Goal: Task Accomplishment & Management: Manage account settings

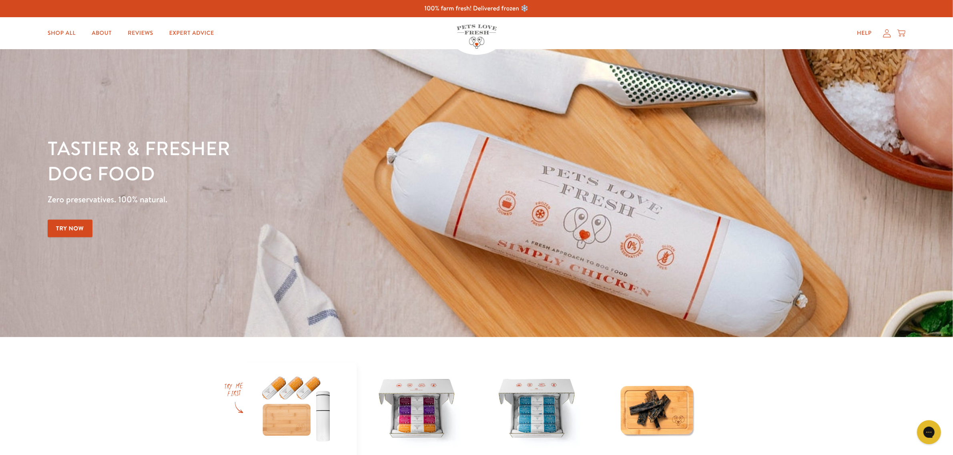
click at [891, 31] on icon at bounding box center [887, 33] width 8 height 8
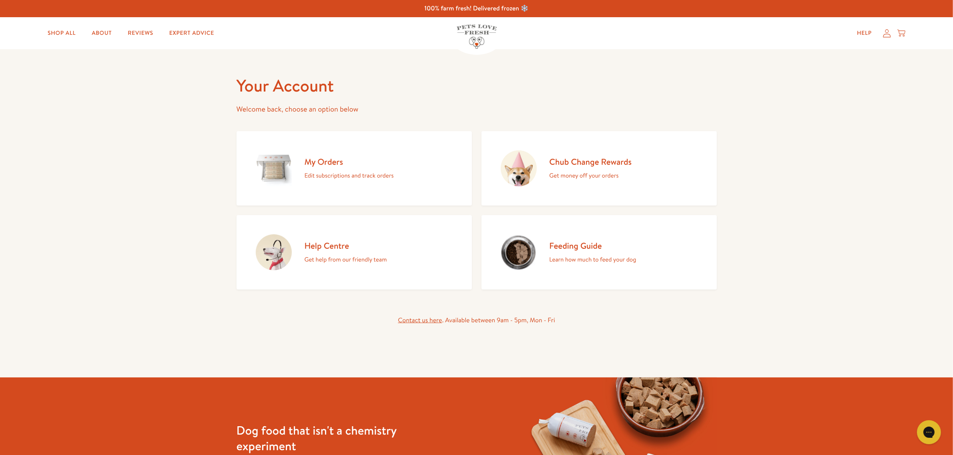
click at [329, 164] on h2 "My Orders" at bounding box center [349, 161] width 89 height 11
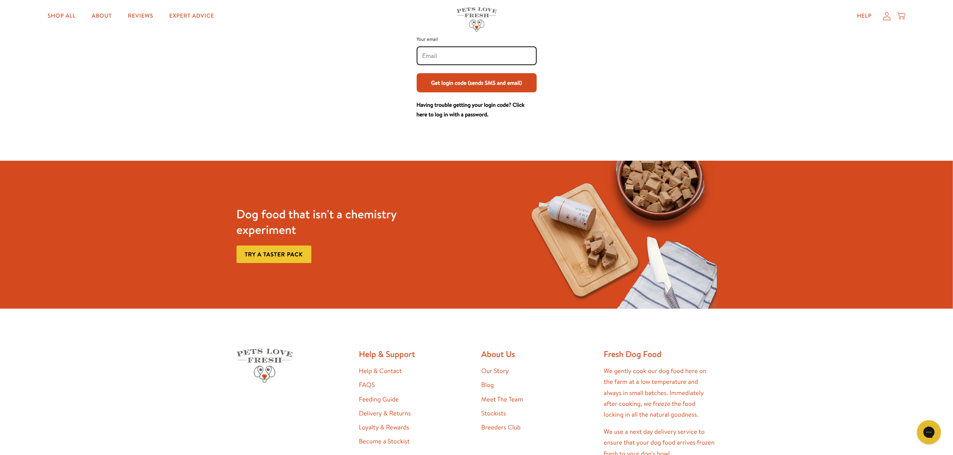
scroll to position [39, 0]
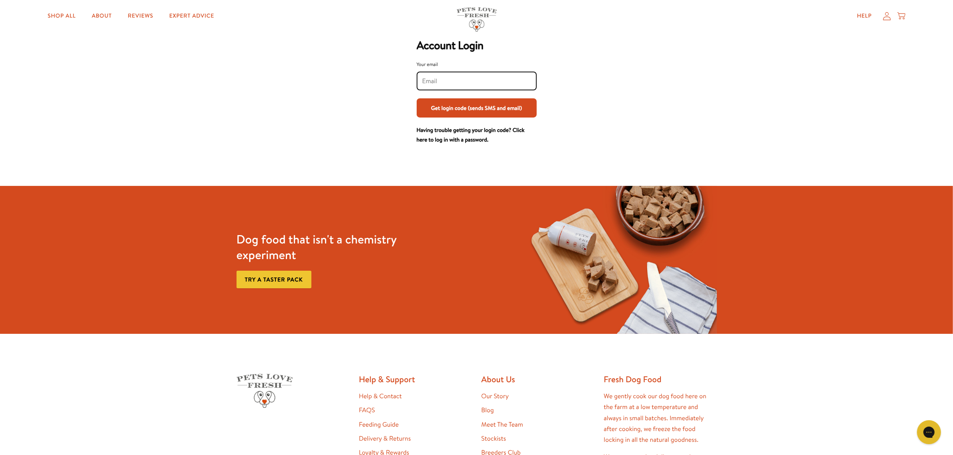
click at [424, 78] on input "Your email" at bounding box center [476, 81] width 109 height 9
type input "margotwhittaker@hotmail.co.uk"
click at [461, 110] on button "Get login code (sends SMS and email)" at bounding box center [477, 107] width 120 height 19
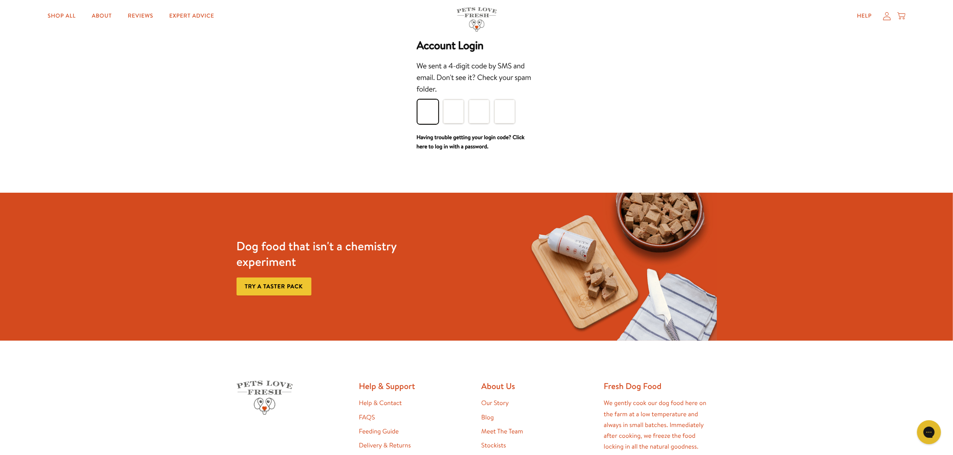
type input "4"
type input "2"
type input "6"
type input "0"
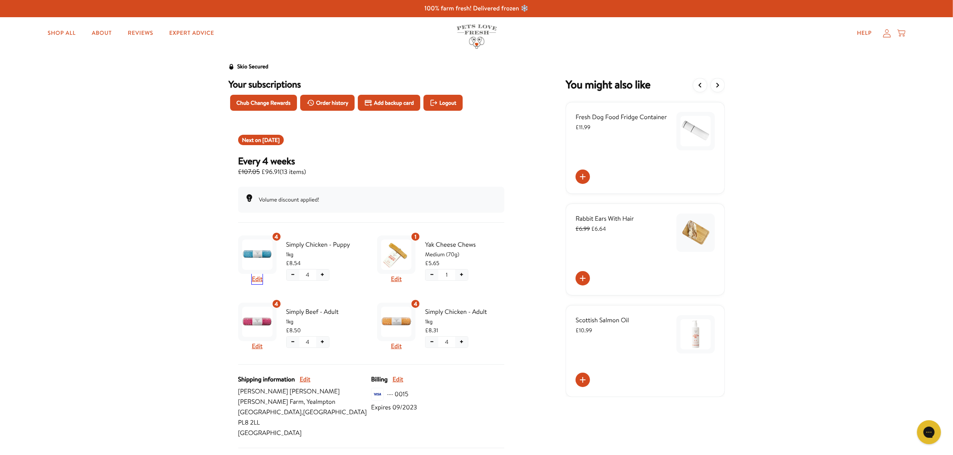
click at [259, 279] on button "Edit" at bounding box center [257, 279] width 11 height 10
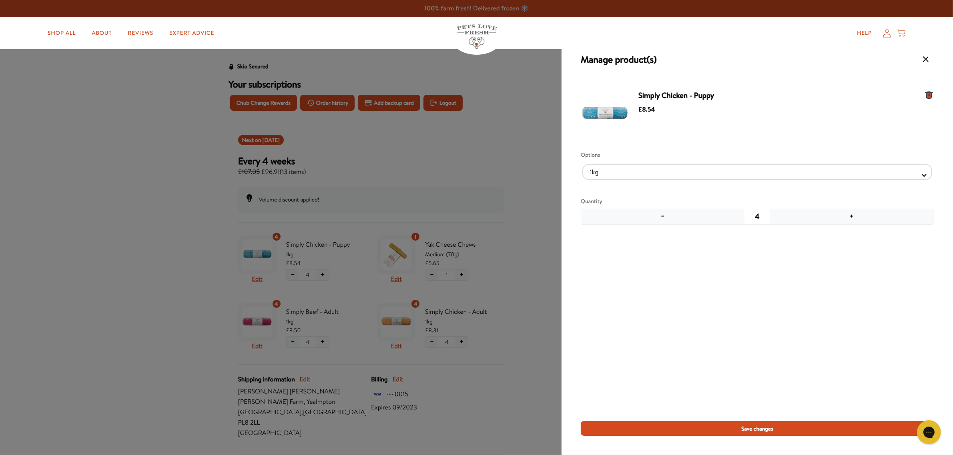
click at [664, 217] on button "−" at bounding box center [662, 216] width 163 height 15
click at [663, 217] on button "−" at bounding box center [662, 216] width 163 height 15
click at [662, 219] on button "−" at bounding box center [662, 216] width 163 height 15
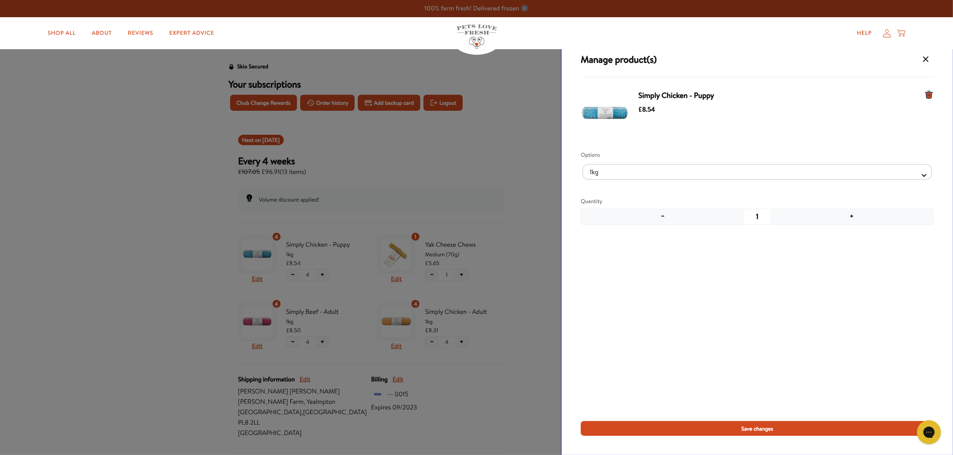
click at [928, 93] on icon "Manage products for subscription" at bounding box center [928, 94] width 7 height 7
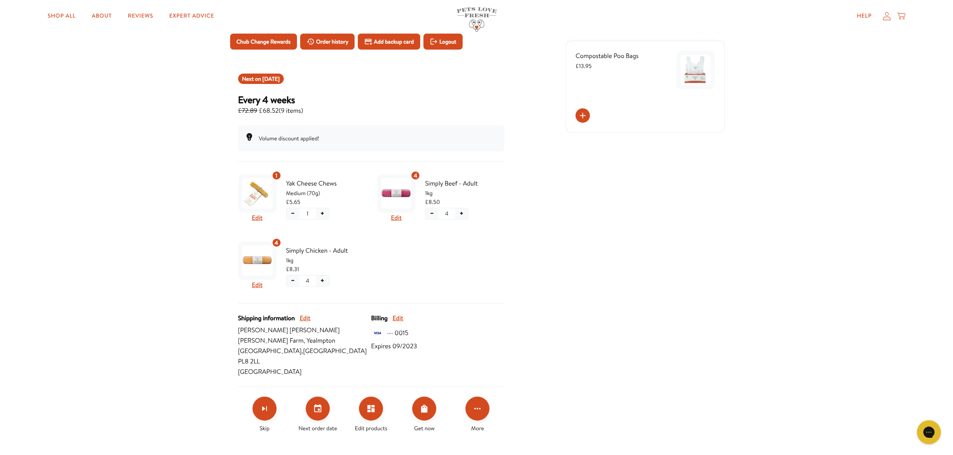
scroll to position [100, 0]
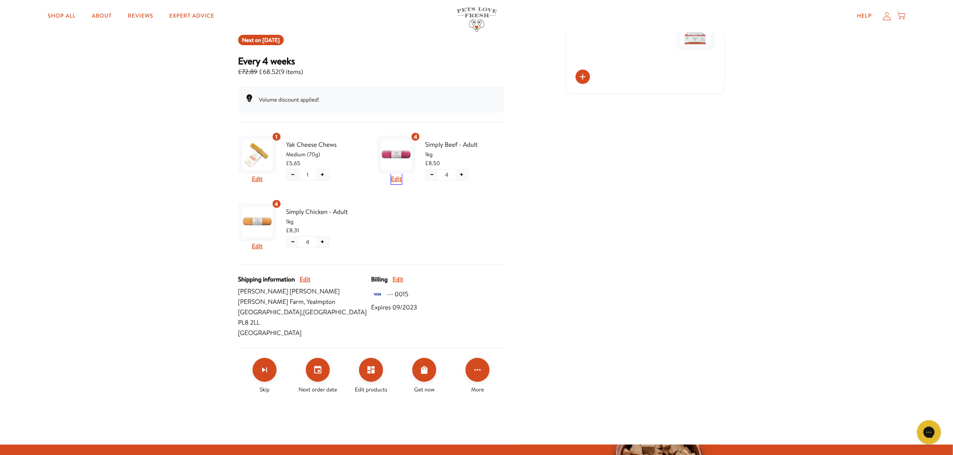
click at [395, 179] on button "Edit" at bounding box center [396, 179] width 11 height 10
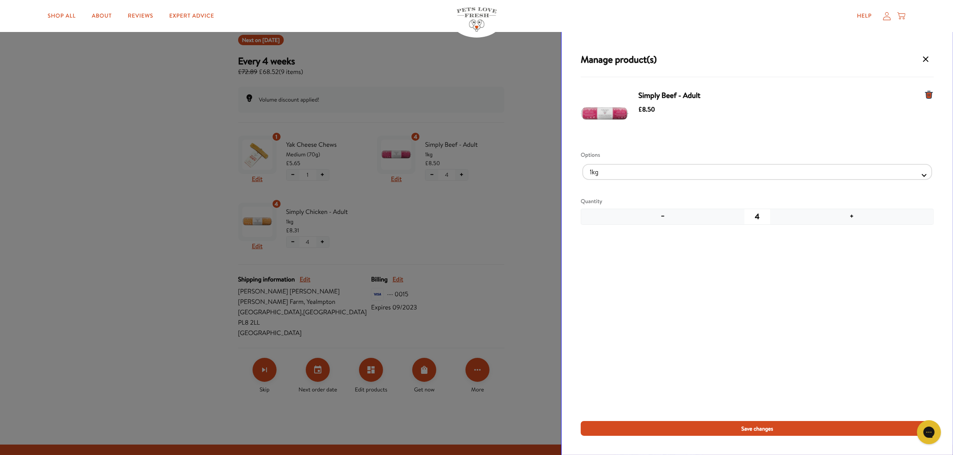
click at [679, 277] on div "Simply Beef - Adult £8.50 Options 1kg 600g Quantity − 4 +" at bounding box center [757, 254] width 353 height 335
click at [613, 263] on div "Simply Beef - Adult £8.50 Options 1kg 600g Quantity − 4 +" at bounding box center [757, 254] width 353 height 335
click at [925, 57] on icon "Manage products for subscription" at bounding box center [926, 59] width 10 height 10
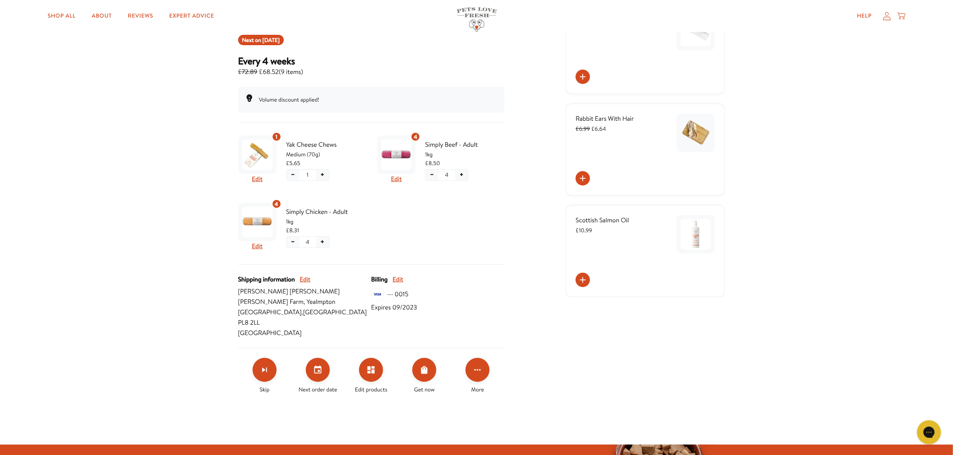
click at [323, 174] on button "+" at bounding box center [322, 175] width 13 height 11
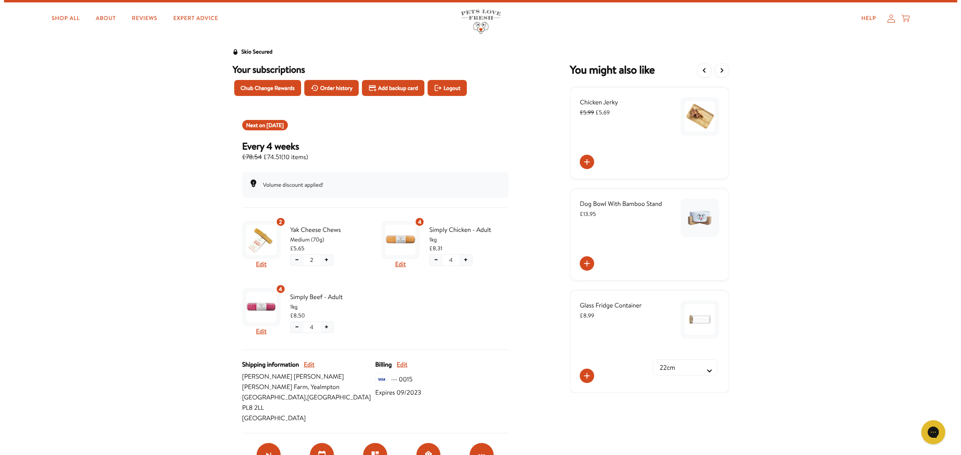
scroll to position [0, 0]
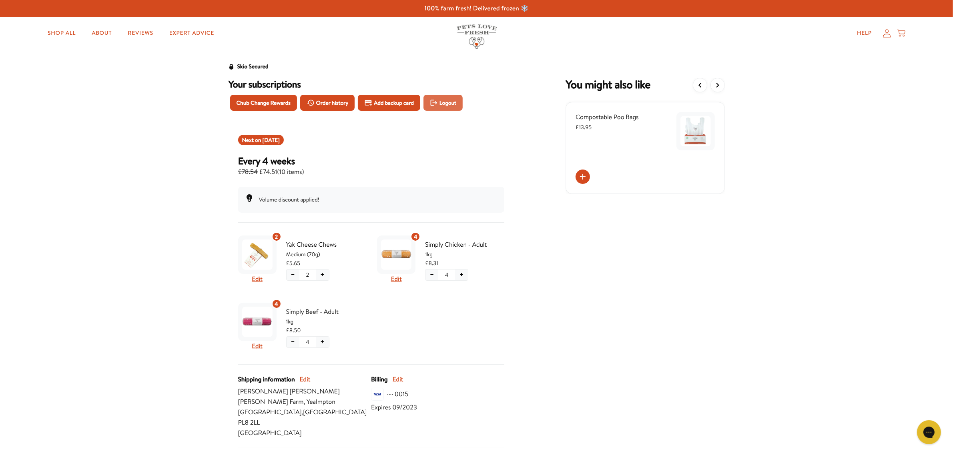
click at [449, 103] on span "Logout" at bounding box center [447, 102] width 17 height 9
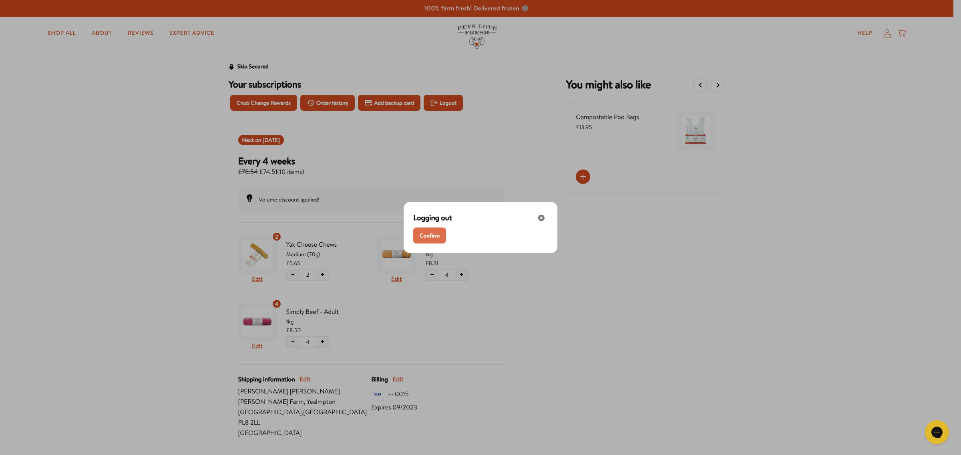
click at [423, 235] on span "Confirm" at bounding box center [429, 235] width 20 height 9
